Goal: Check status

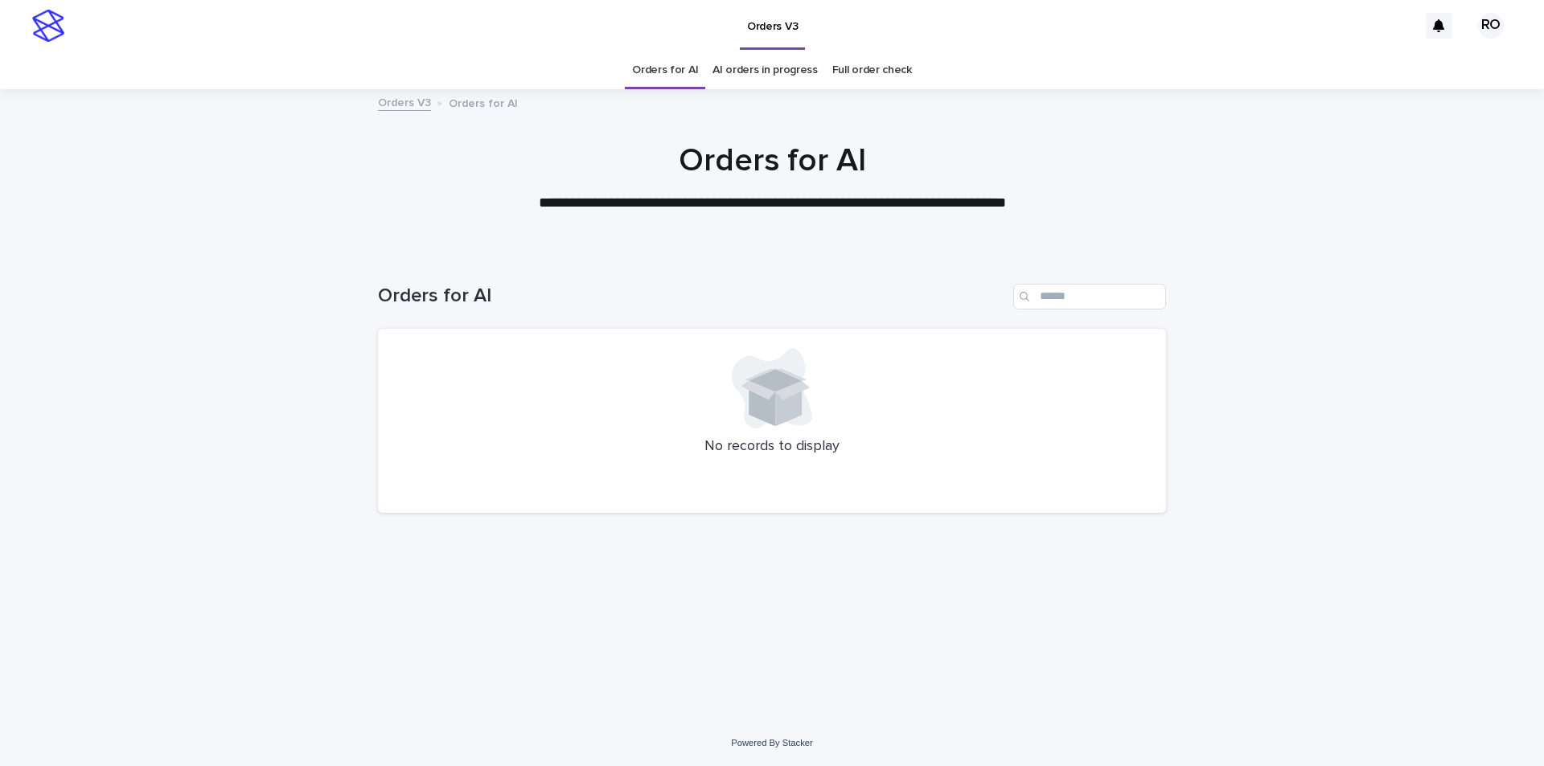
click at [777, 73] on link "AI orders in progress" at bounding box center [764, 70] width 105 height 38
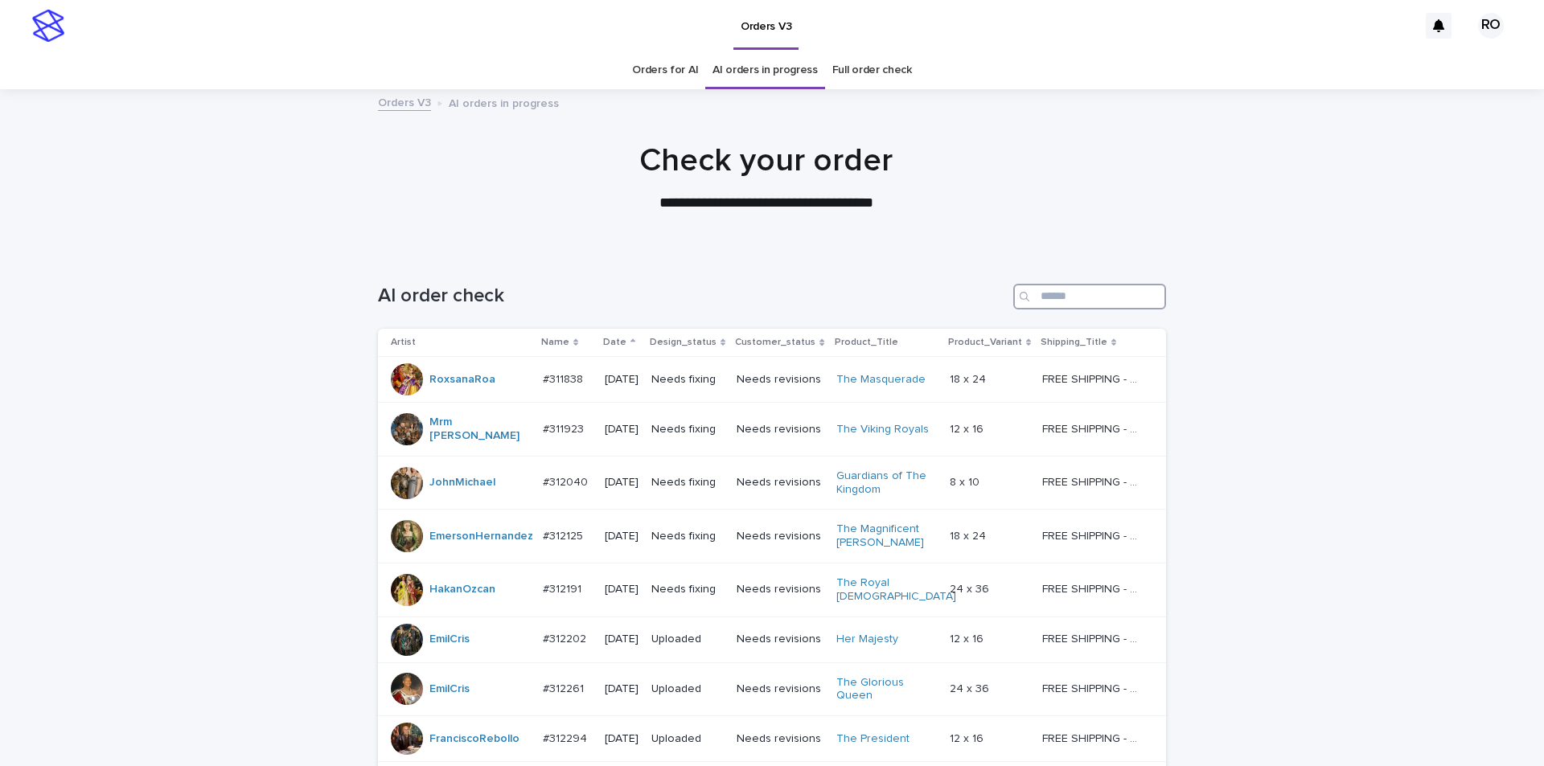
click at [1051, 293] on input "Search" at bounding box center [1089, 297] width 153 height 26
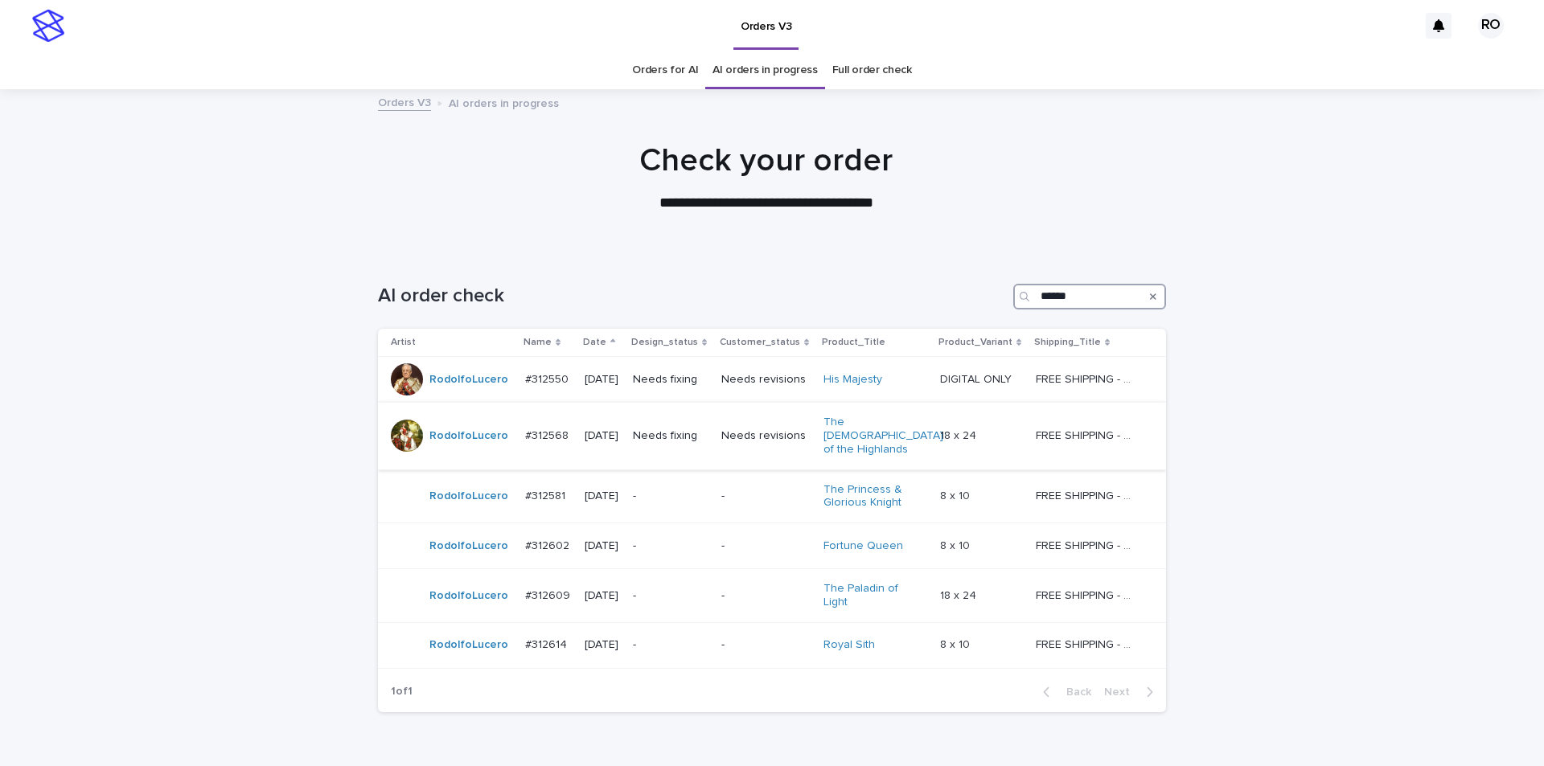
type input "******"
click at [773, 437] on div "Needs revisions" at bounding box center [765, 436] width 89 height 27
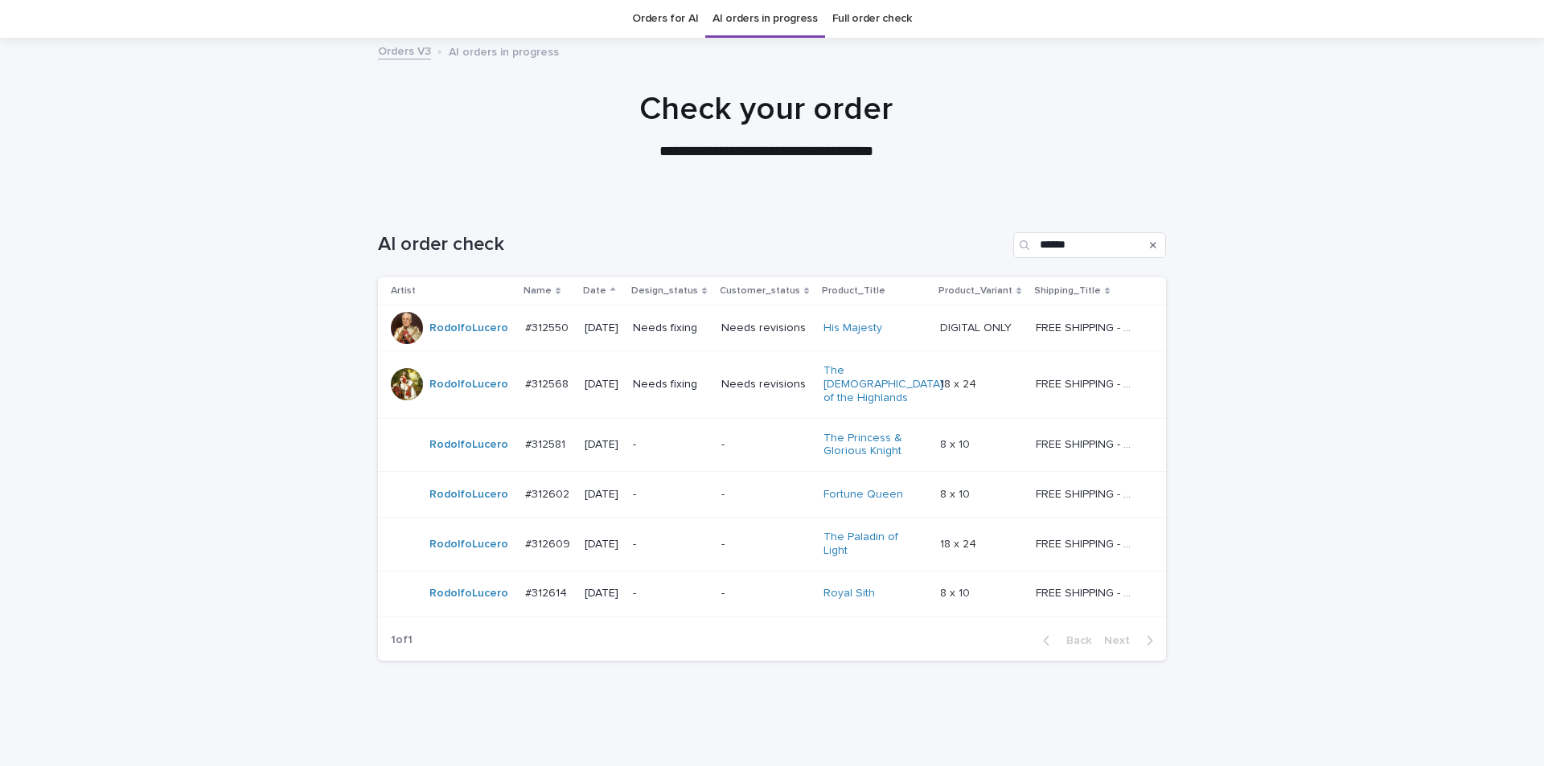
click at [708, 333] on p "Needs fixing" at bounding box center [671, 329] width 76 height 14
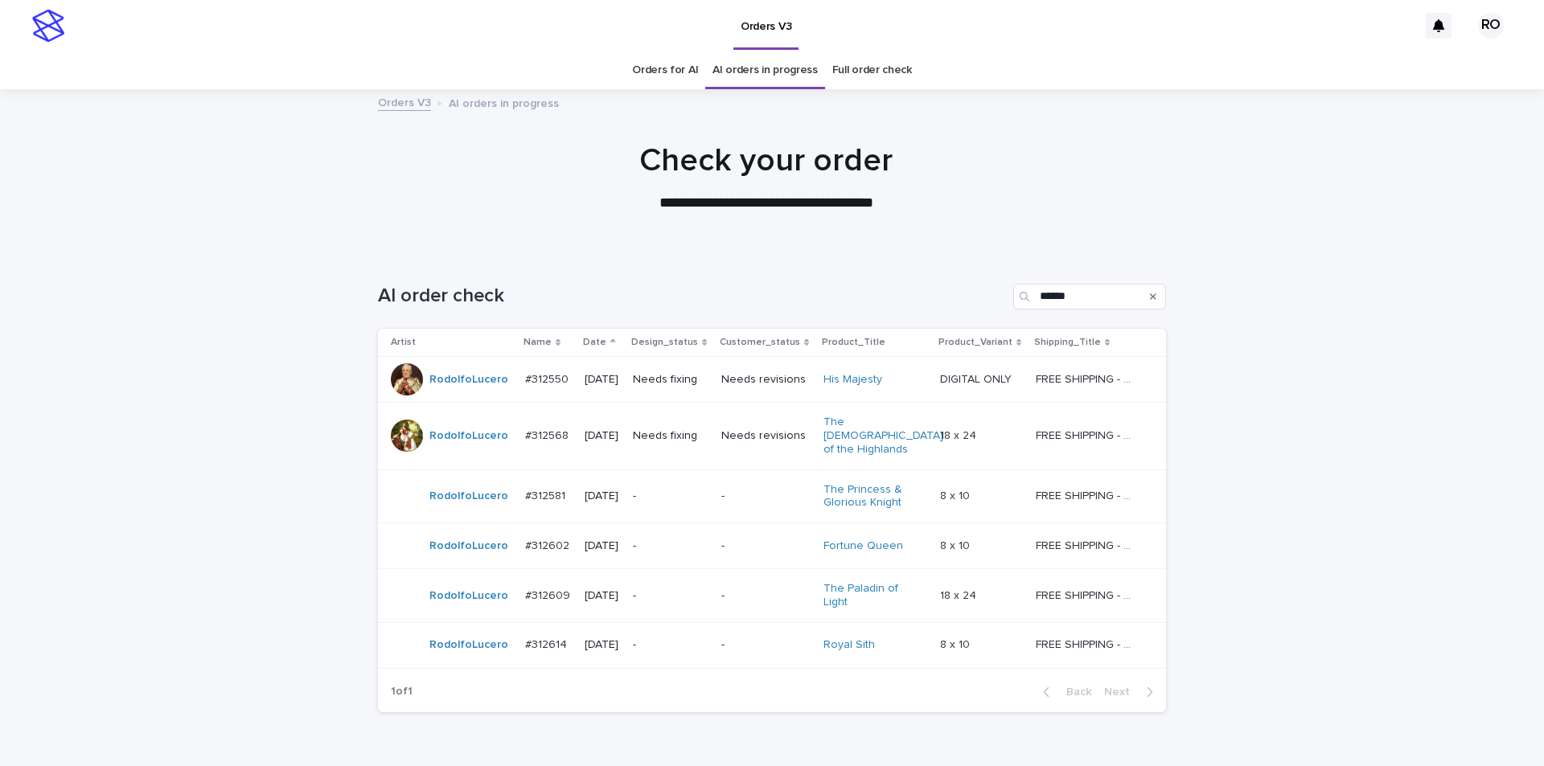
click at [734, 490] on p "-" at bounding box center [765, 497] width 89 height 14
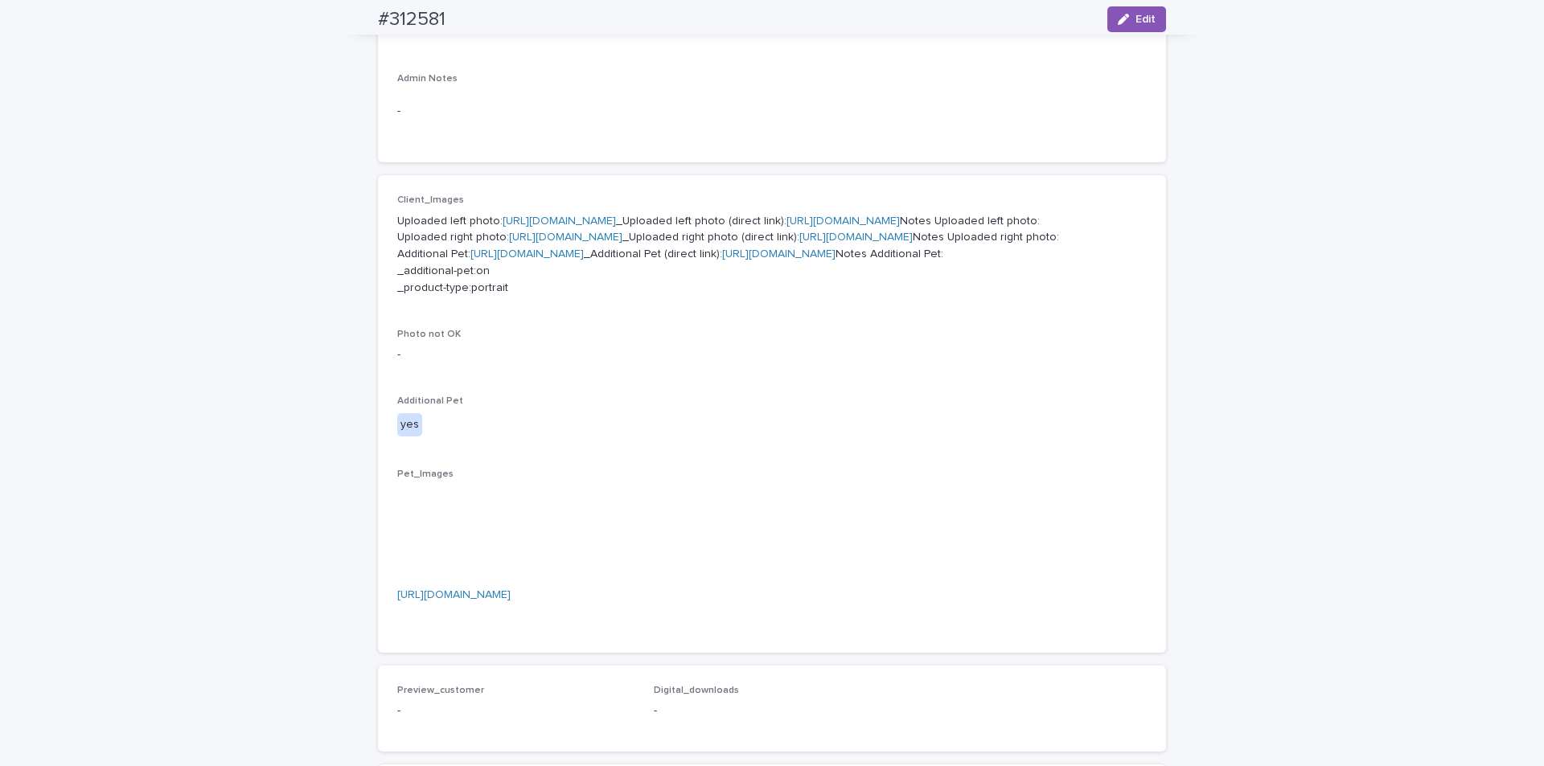
scroll to position [553, 0]
click at [616, 218] on link "[URL][DOMAIN_NAME]" at bounding box center [559, 222] width 113 height 11
click at [572, 244] on link "[URL][DOMAIN_NAME]" at bounding box center [565, 238] width 113 height 11
click at [571, 261] on link "[URL][DOMAIN_NAME]" at bounding box center [526, 255] width 113 height 11
drag, startPoint x: 471, startPoint y: 17, endPoint x: 343, endPoint y: 20, distance: 128.7
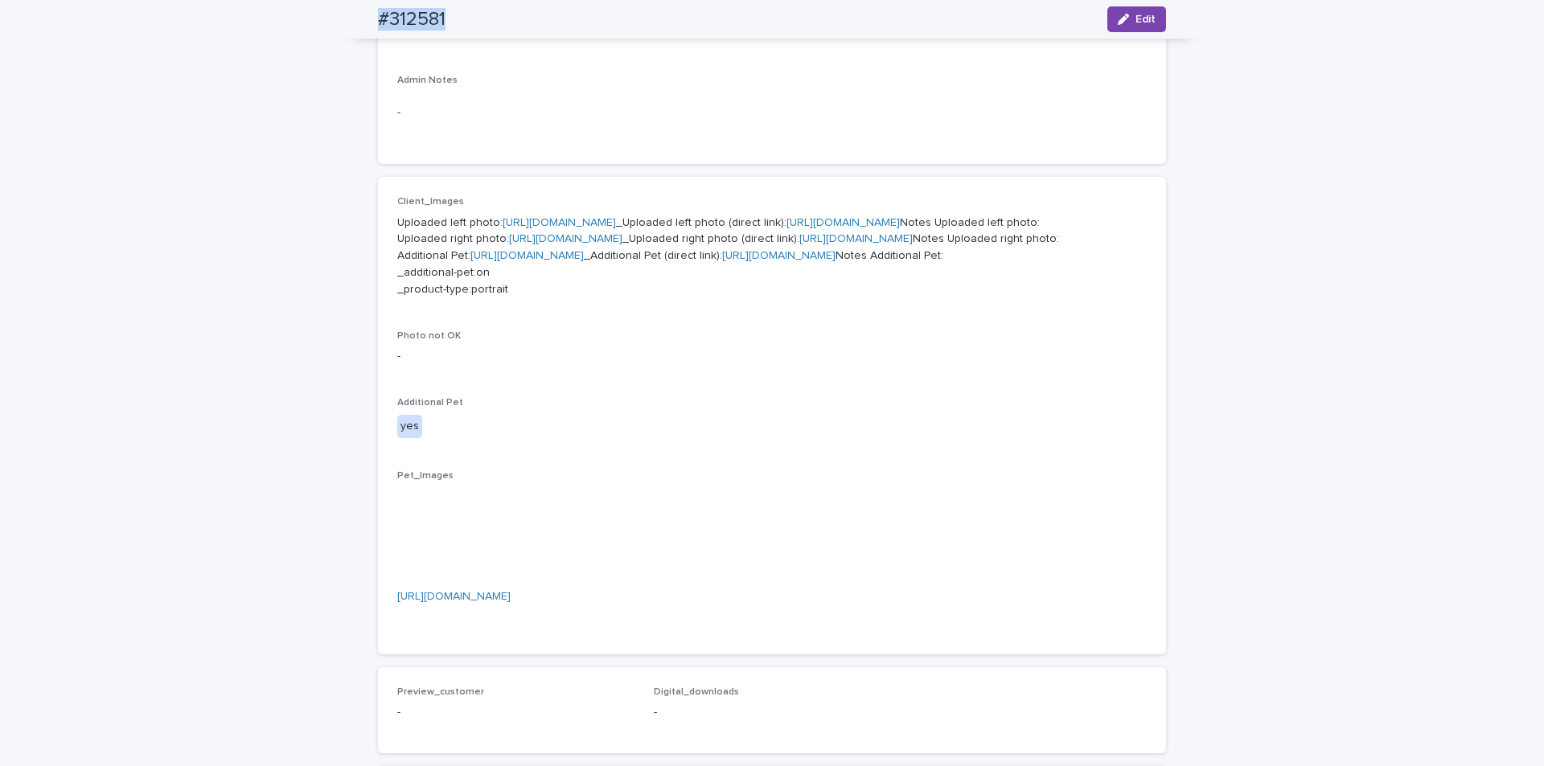
click at [352, 38] on div "#312581 Edit" at bounding box center [771, 19] width 865 height 39
copy h2 "#312581"
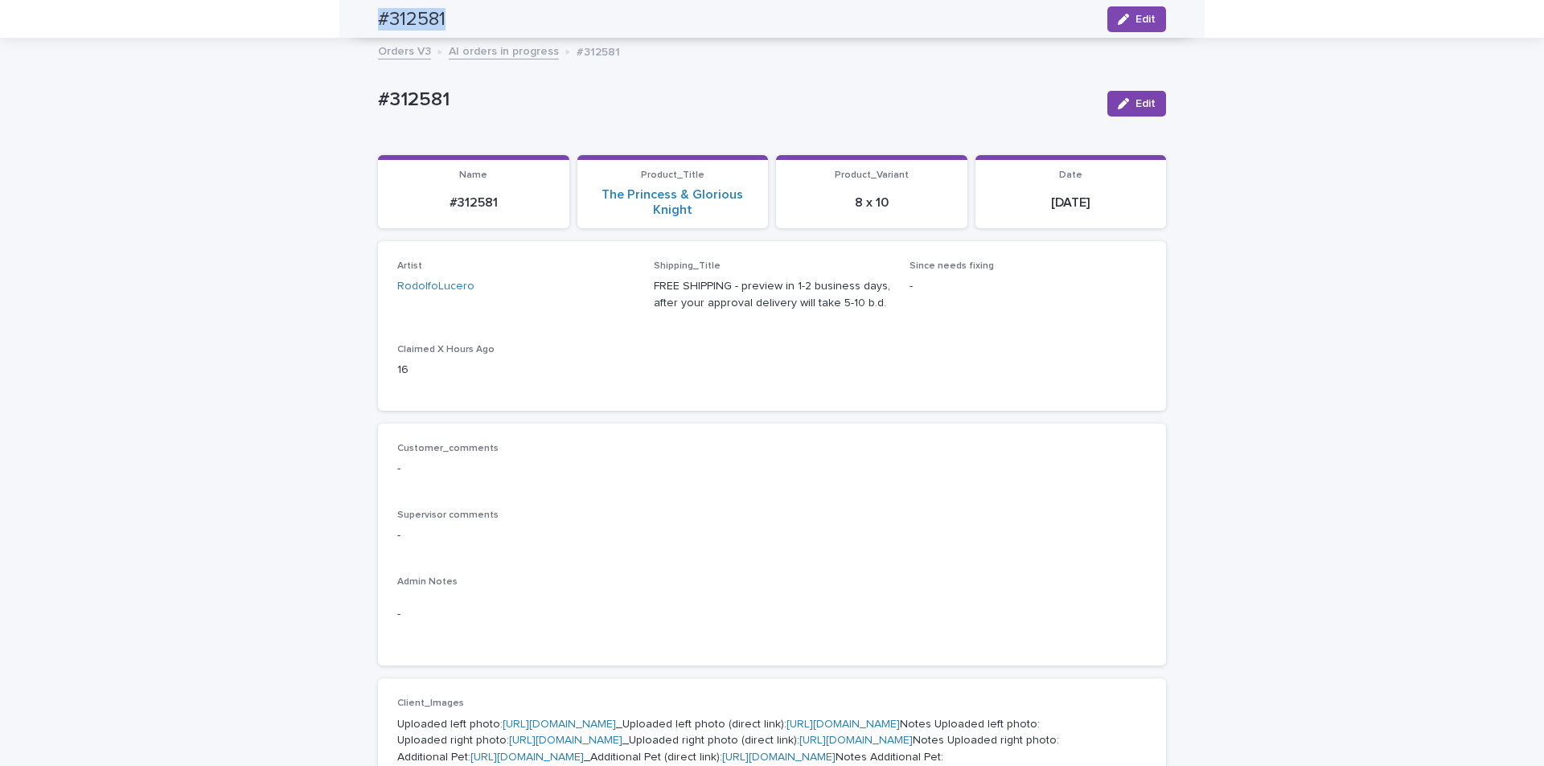
scroll to position [47, 0]
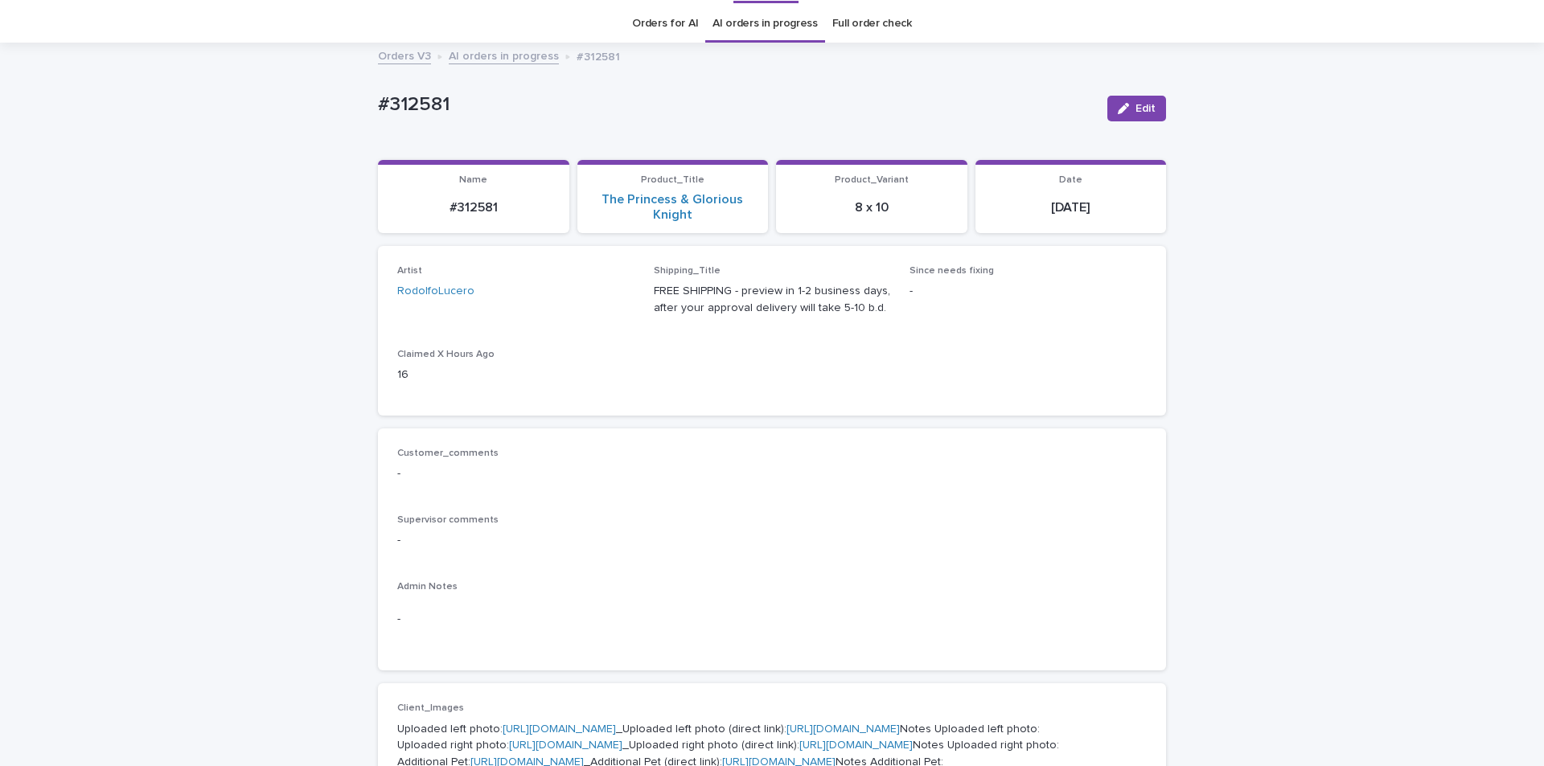
drag, startPoint x: 1108, startPoint y: 215, endPoint x: 962, endPoint y: 207, distance: 146.5
click at [1015, 215] on div "[DATE]" at bounding box center [1071, 207] width 172 height 31
copy p "[DATE]"
drag, startPoint x: 691, startPoint y: 233, endPoint x: 588, endPoint y: 179, distance: 116.9
click at [590, 202] on div "Loading... Saving… Name #312581 Product_Title The Princess & Glorious Knight Pr…" at bounding box center [772, 203] width 788 height 86
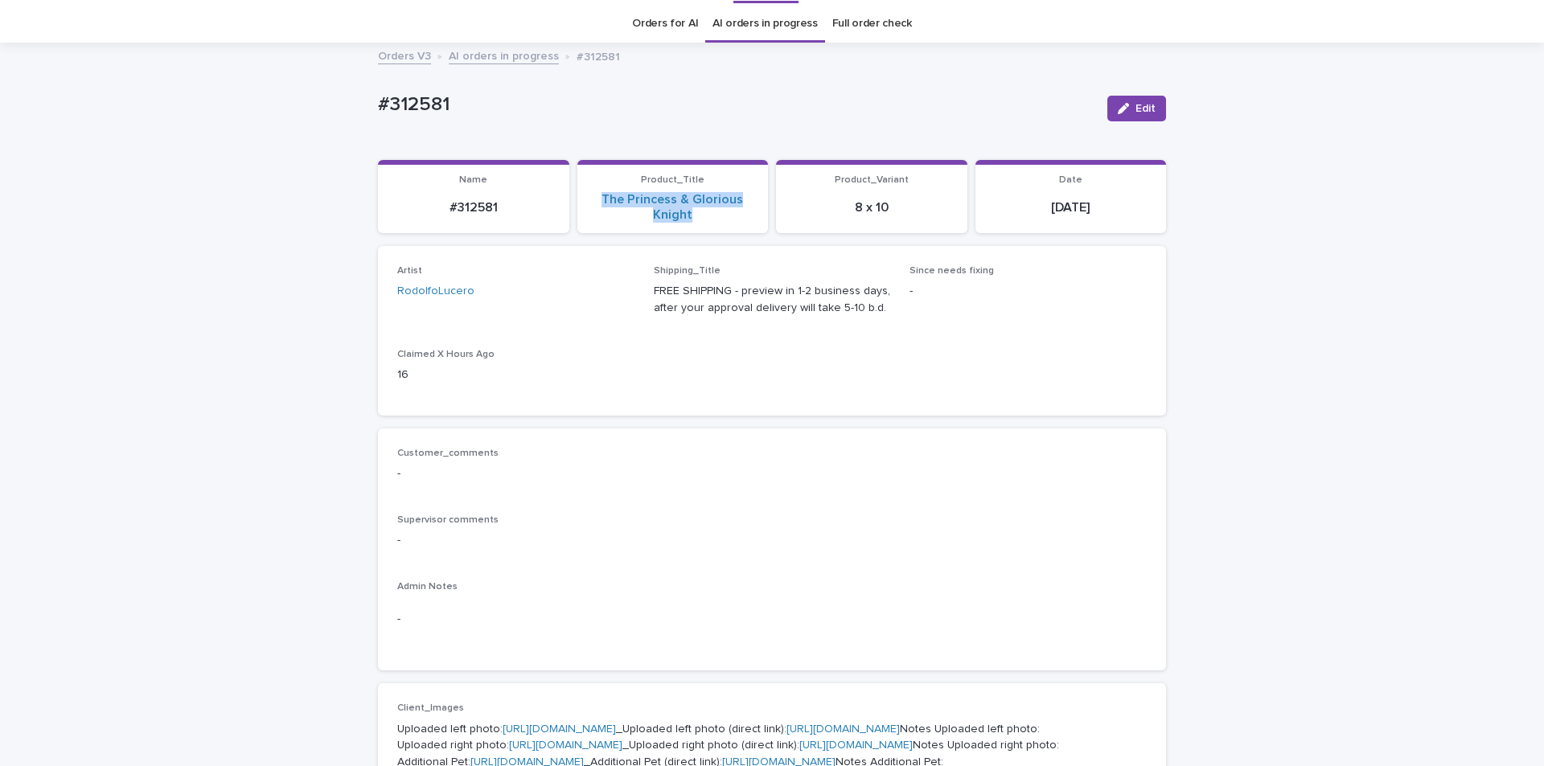
copy link "The Princess & Glorious Knight"
drag, startPoint x: 884, startPoint y: 207, endPoint x: 802, endPoint y: 180, distance: 86.2
click at [841, 211] on p "8 x 10" at bounding box center [872, 207] width 172 height 15
copy p "8 x 10"
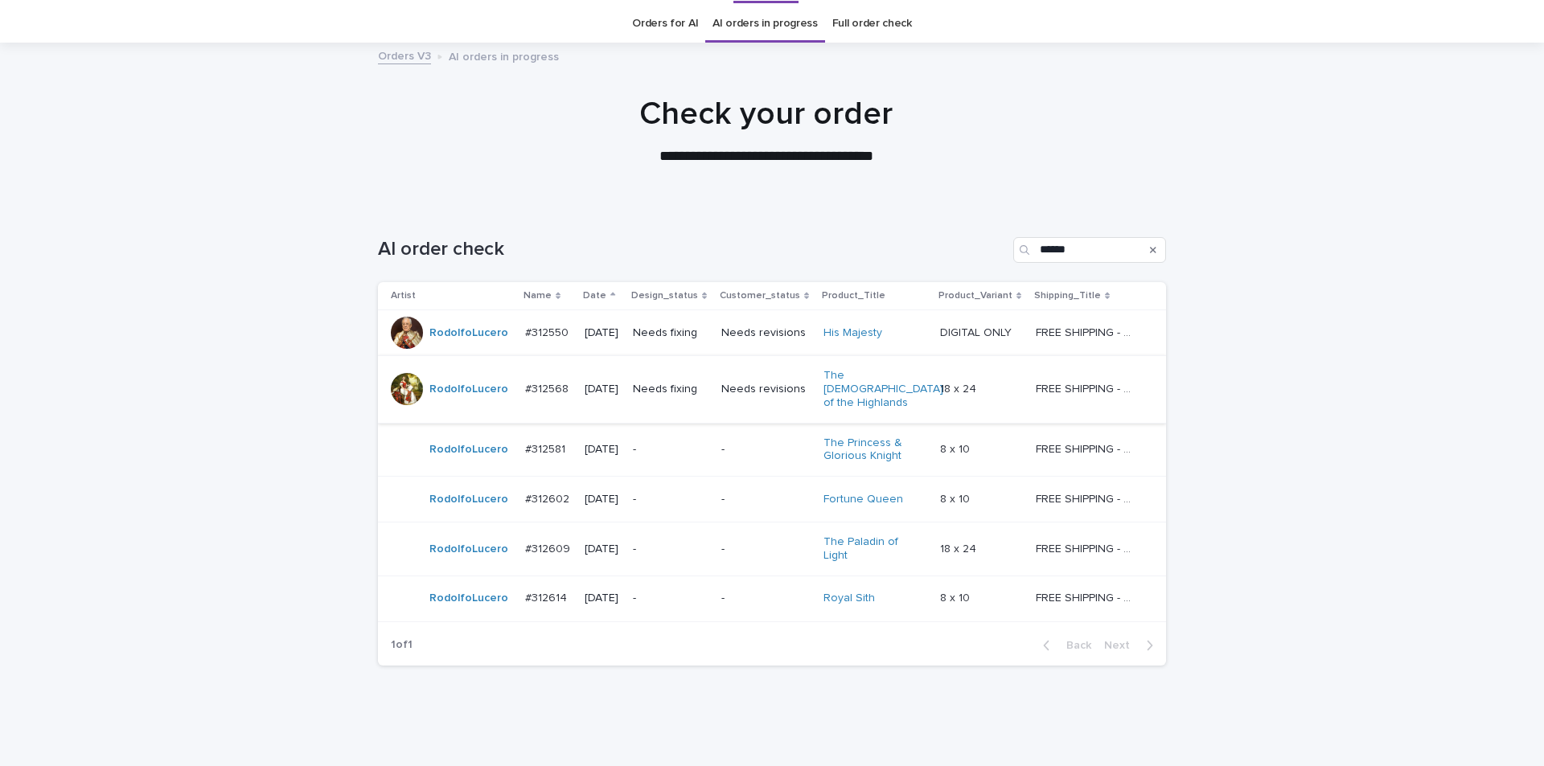
scroll to position [51, 0]
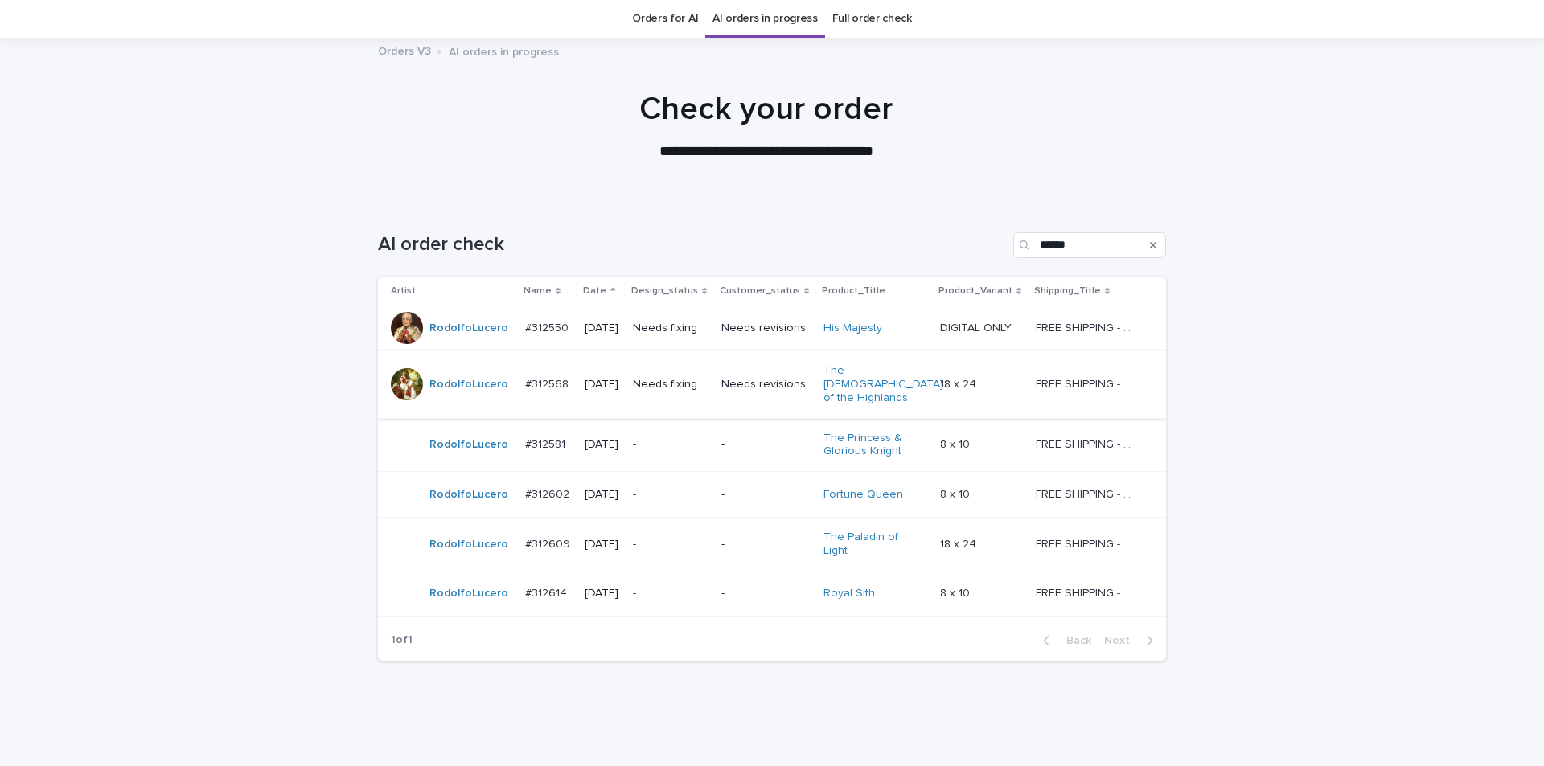
click at [767, 488] on p "-" at bounding box center [765, 495] width 89 height 14
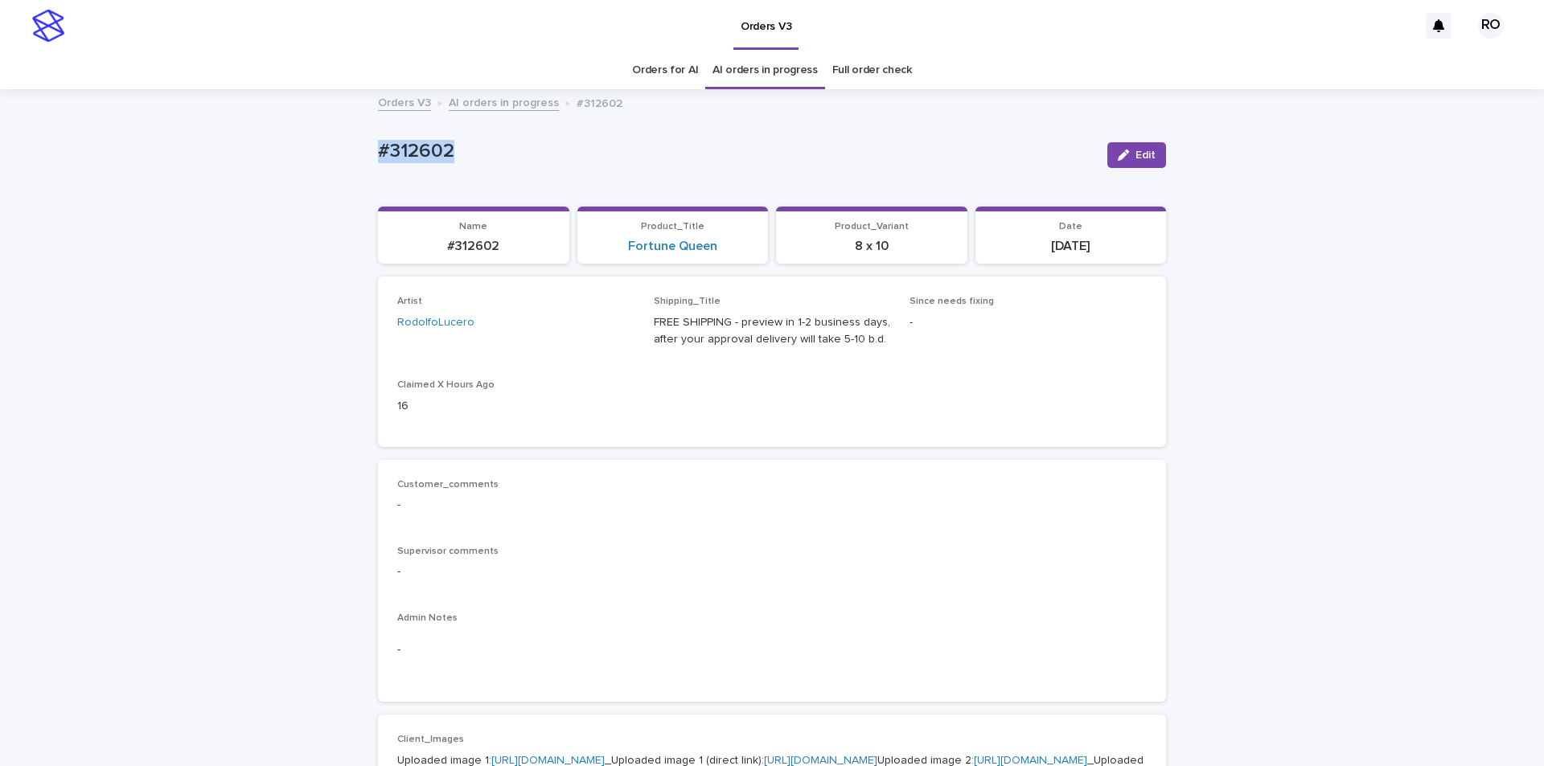
drag, startPoint x: 473, startPoint y: 151, endPoint x: 354, endPoint y: 140, distance: 119.5
copy p "#312602"
drag, startPoint x: 718, startPoint y: 254, endPoint x: 577, endPoint y: 220, distance: 144.7
click at [618, 251] on div "Fortune Queen" at bounding box center [673, 246] width 172 height 15
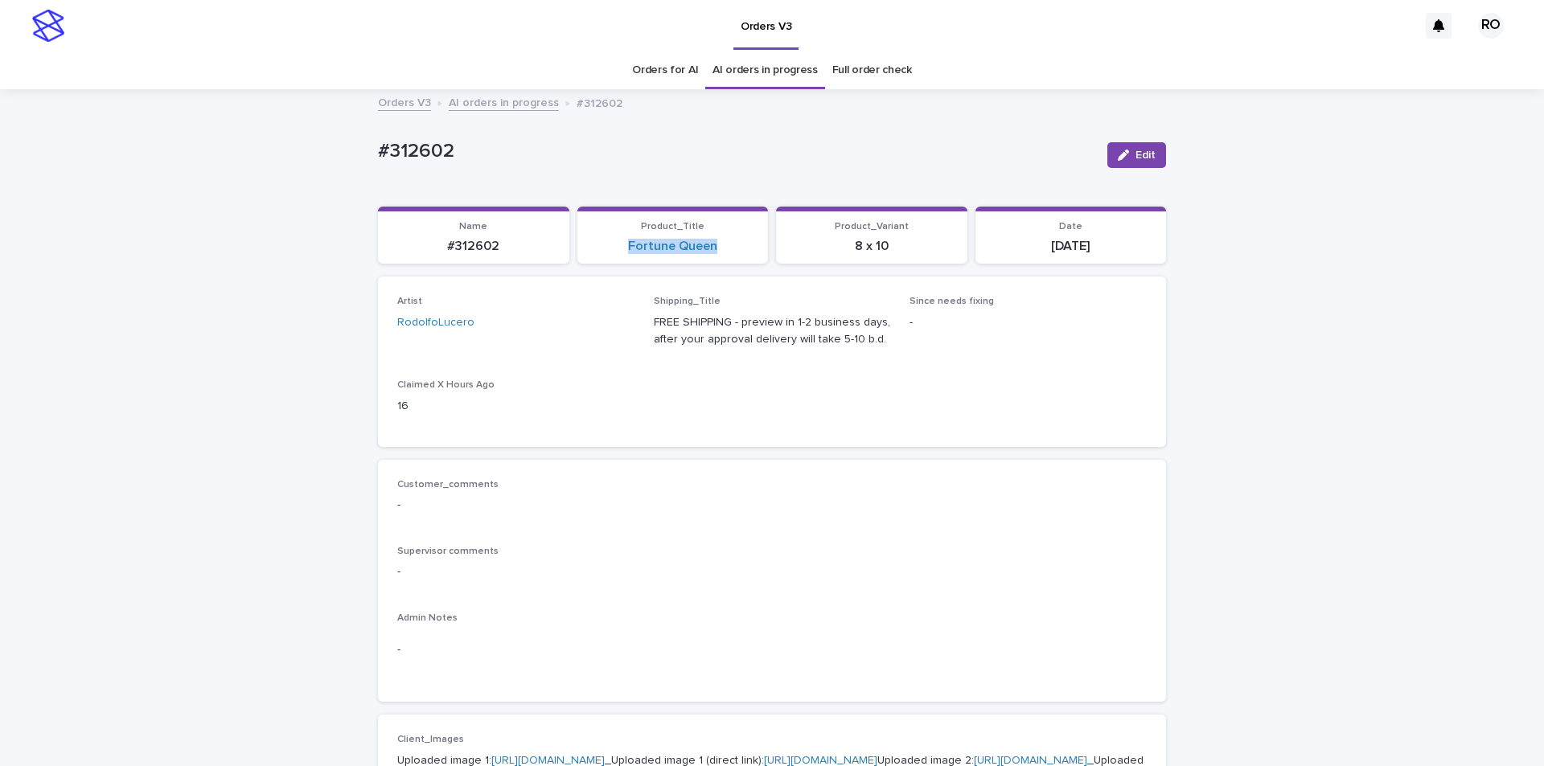
copy link "Fortune Queen"
drag, startPoint x: 884, startPoint y: 247, endPoint x: 786, endPoint y: 244, distance: 97.3
click at [834, 248] on p "8 x 10" at bounding box center [872, 246] width 172 height 15
copy p "8 x 10"
click at [605, 757] on link "[URL][DOMAIN_NAME]" at bounding box center [547, 760] width 113 height 11
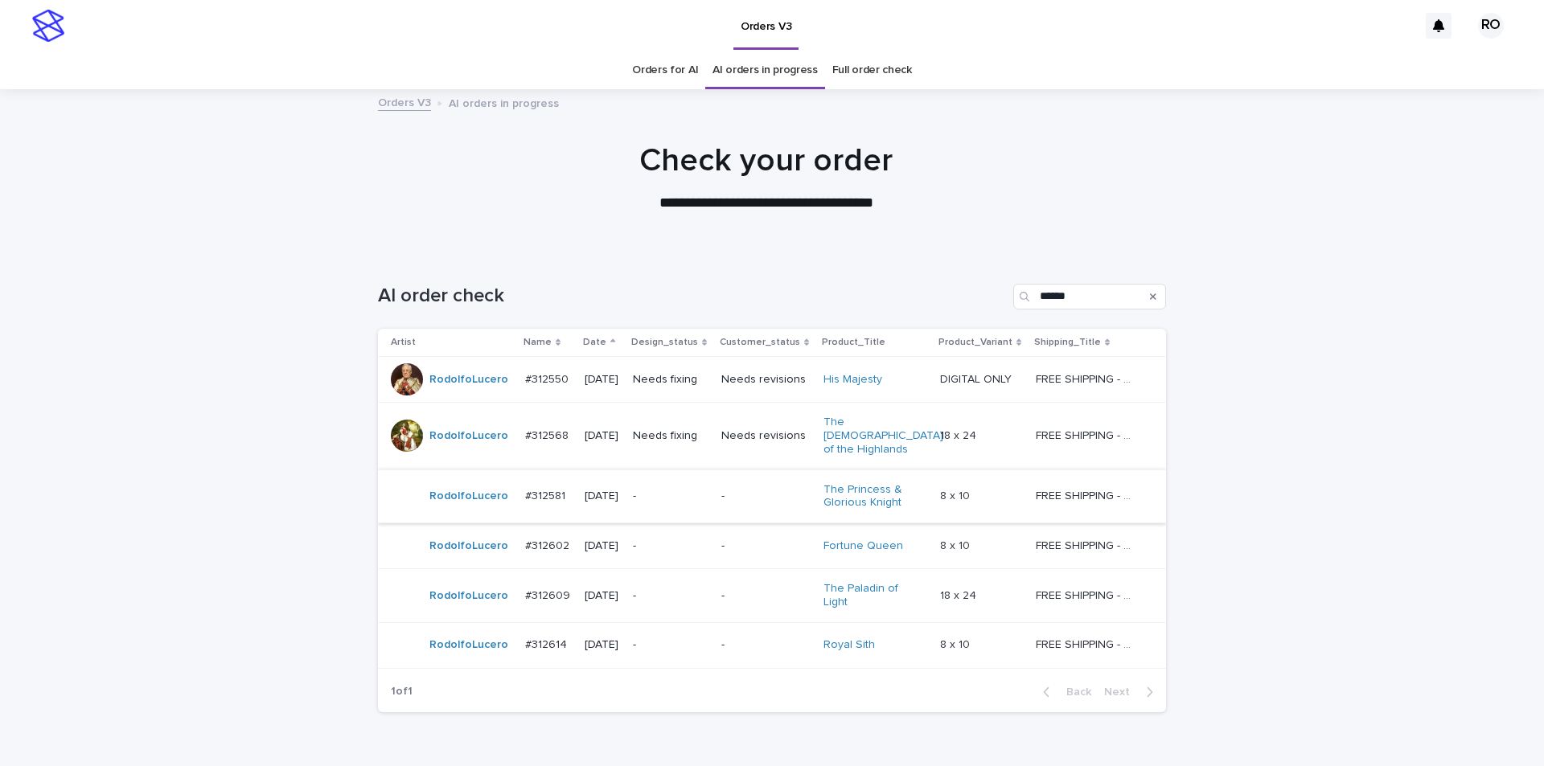
scroll to position [51, 0]
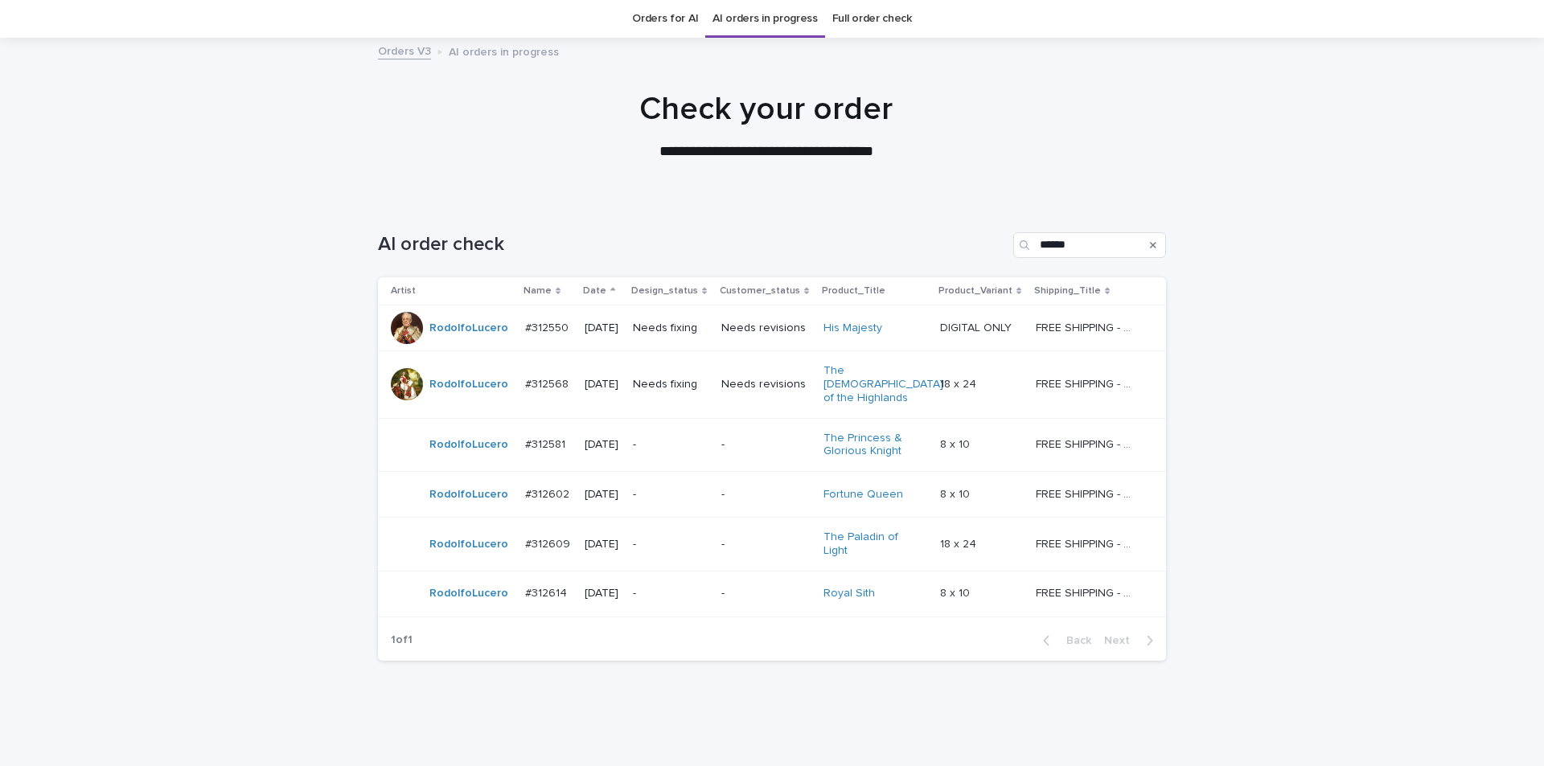
click at [734, 535] on div "-" at bounding box center [765, 544] width 89 height 27
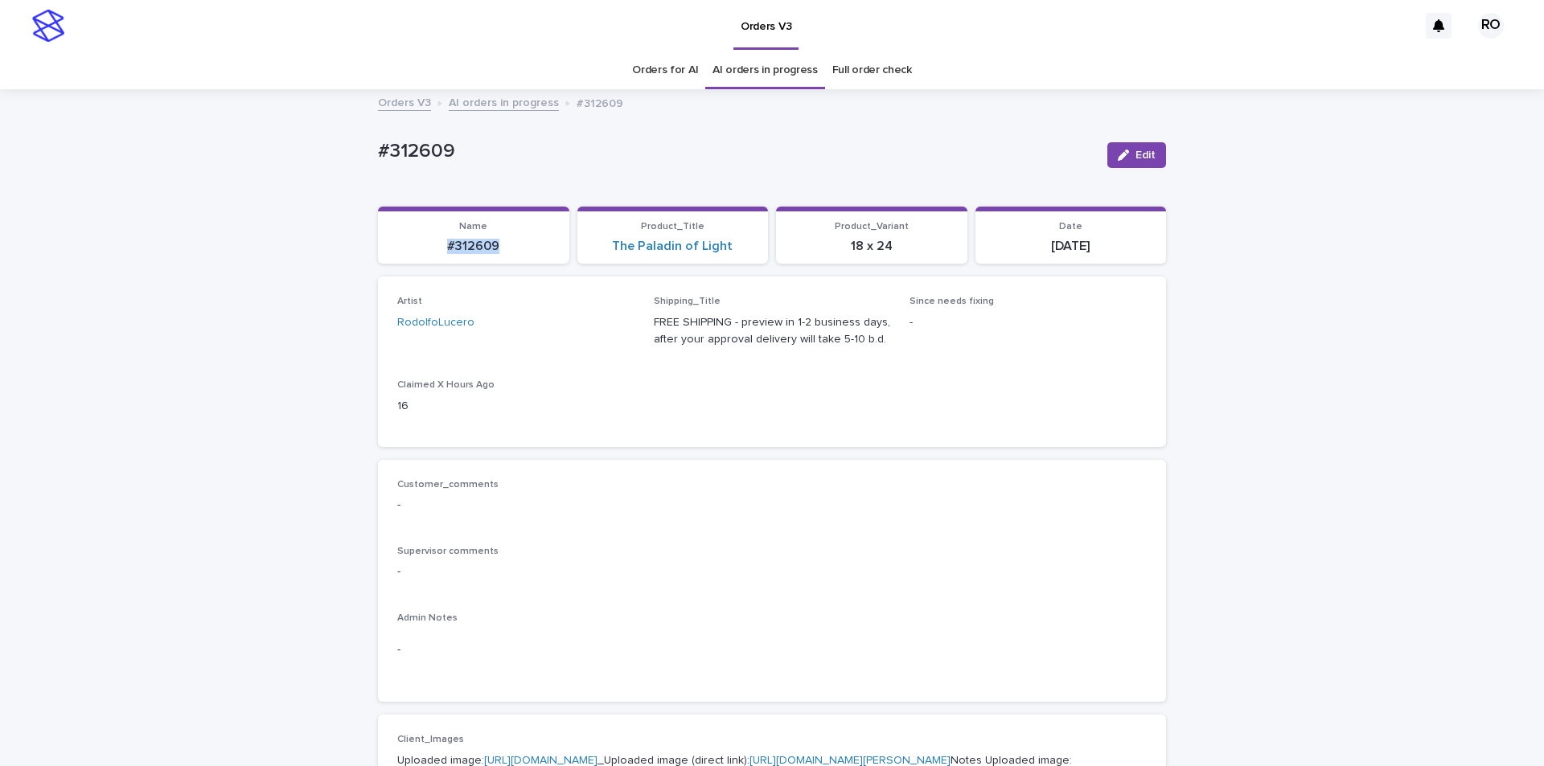
drag, startPoint x: 513, startPoint y: 251, endPoint x: 401, endPoint y: 234, distance: 113.0
click at [409, 254] on p "#312609" at bounding box center [474, 246] width 172 height 15
copy p "#312609"
drag, startPoint x: 696, startPoint y: 261, endPoint x: 603, endPoint y: 256, distance: 93.4
click at [613, 263] on section "Product_Title The Paladin of Light" at bounding box center [672, 236] width 191 height 58
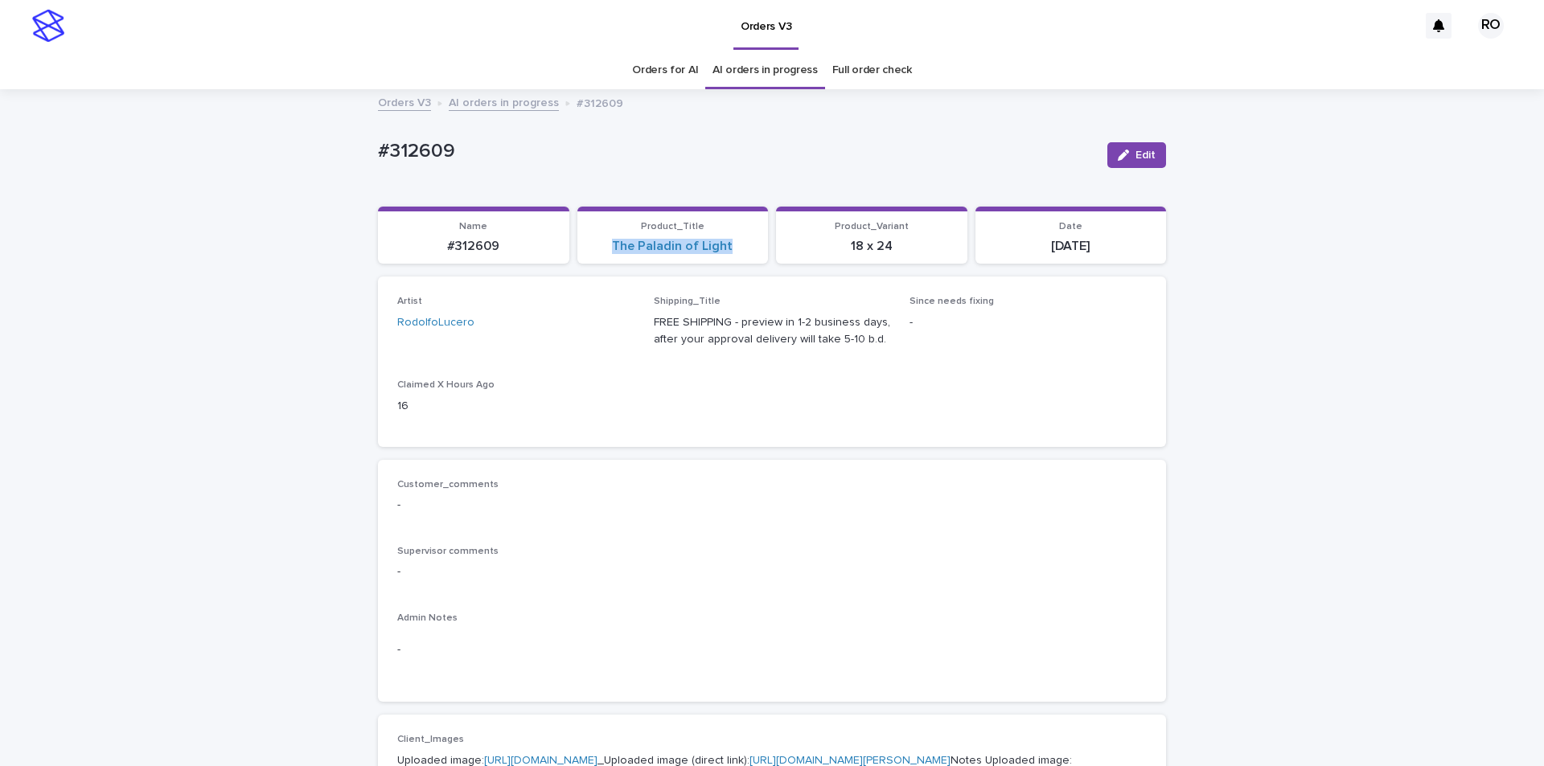
copy link "The Paladin of Light"
